Goal: Information Seeking & Learning: Find specific fact

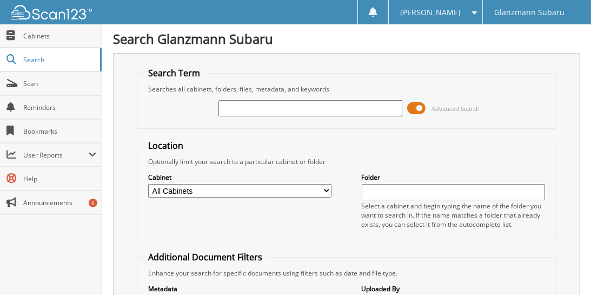
click at [283, 110] on input "text" at bounding box center [309, 108] width 183 height 16
paste input "LU060875"
type input "LU060875"
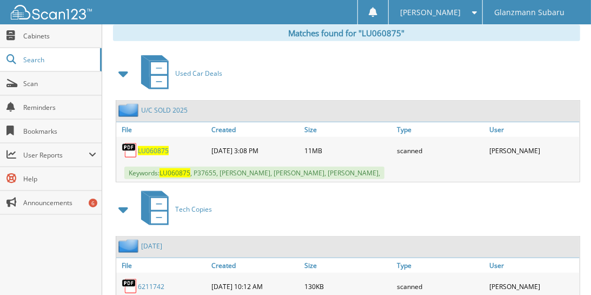
scroll to position [491, 0]
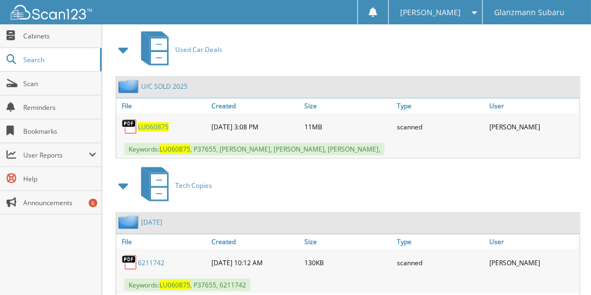
click at [163, 122] on span "LU060875" at bounding box center [153, 126] width 31 height 9
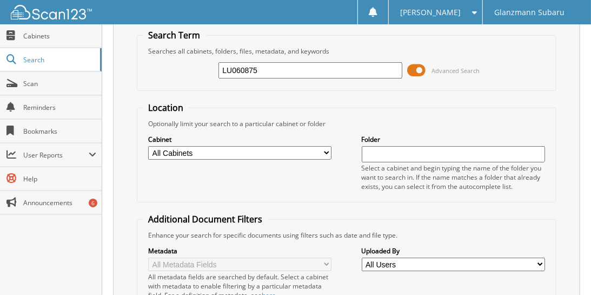
scroll to position [0, 0]
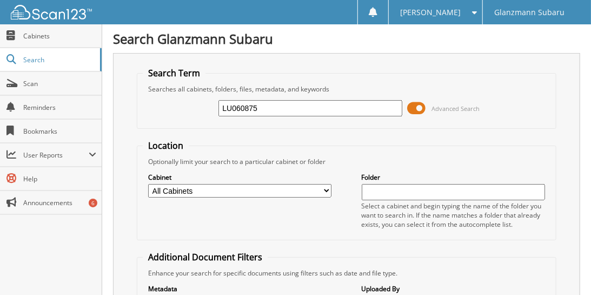
click at [277, 106] on input "LU060875" at bounding box center [309, 108] width 183 height 16
paste input "S8316790"
type input "S8316790"
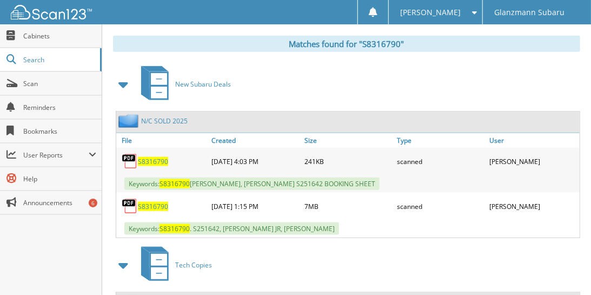
scroll to position [491, 0]
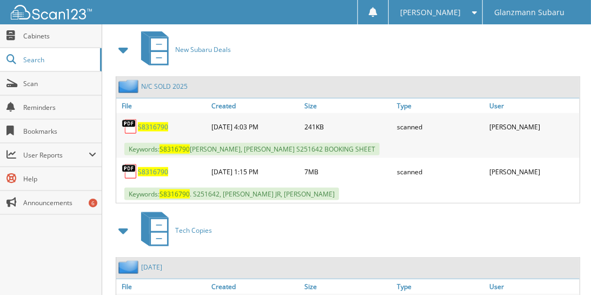
click at [161, 167] on span "S8316790" at bounding box center [153, 171] width 30 height 9
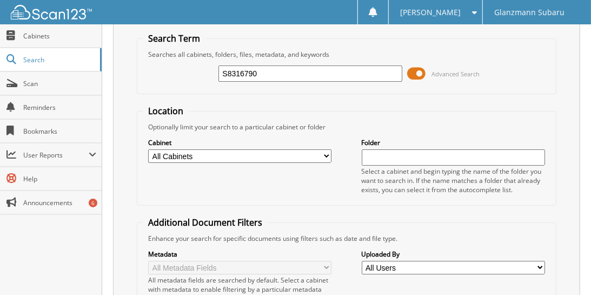
scroll to position [0, 0]
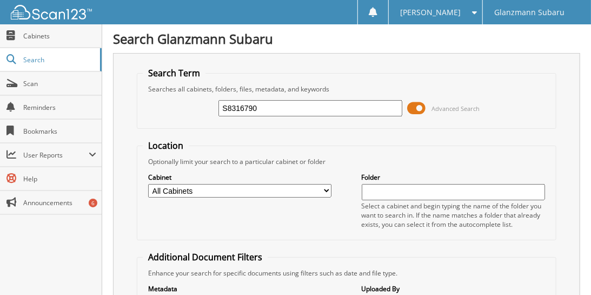
drag, startPoint x: 249, startPoint y: 102, endPoint x: 169, endPoint y: 101, distance: 80.0
click at [165, 101] on div "S8316790 Advanced Search" at bounding box center [347, 108] width 408 height 29
paste input "3413959"
type input "S3413959"
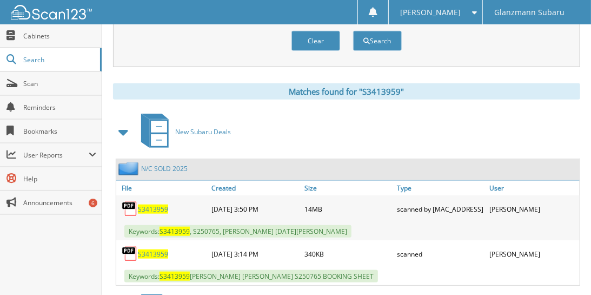
scroll to position [491, 0]
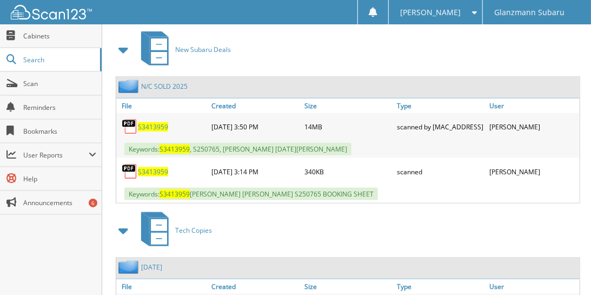
click at [156, 122] on span "S3413959" at bounding box center [153, 126] width 30 height 9
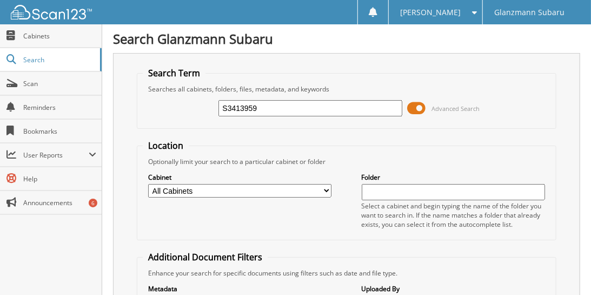
click at [269, 110] on input "S3413959" at bounding box center [309, 108] width 183 height 16
paste input "H559945"
type input "SH559945"
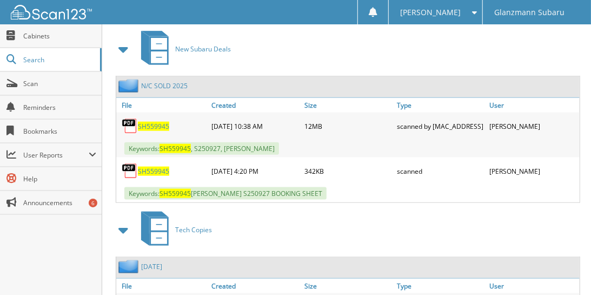
scroll to position [409, 0]
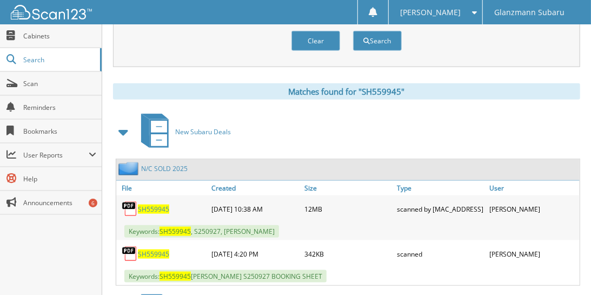
click at [158, 204] on span "SH559945" at bounding box center [153, 208] width 31 height 9
